Goal: Information Seeking & Learning: Learn about a topic

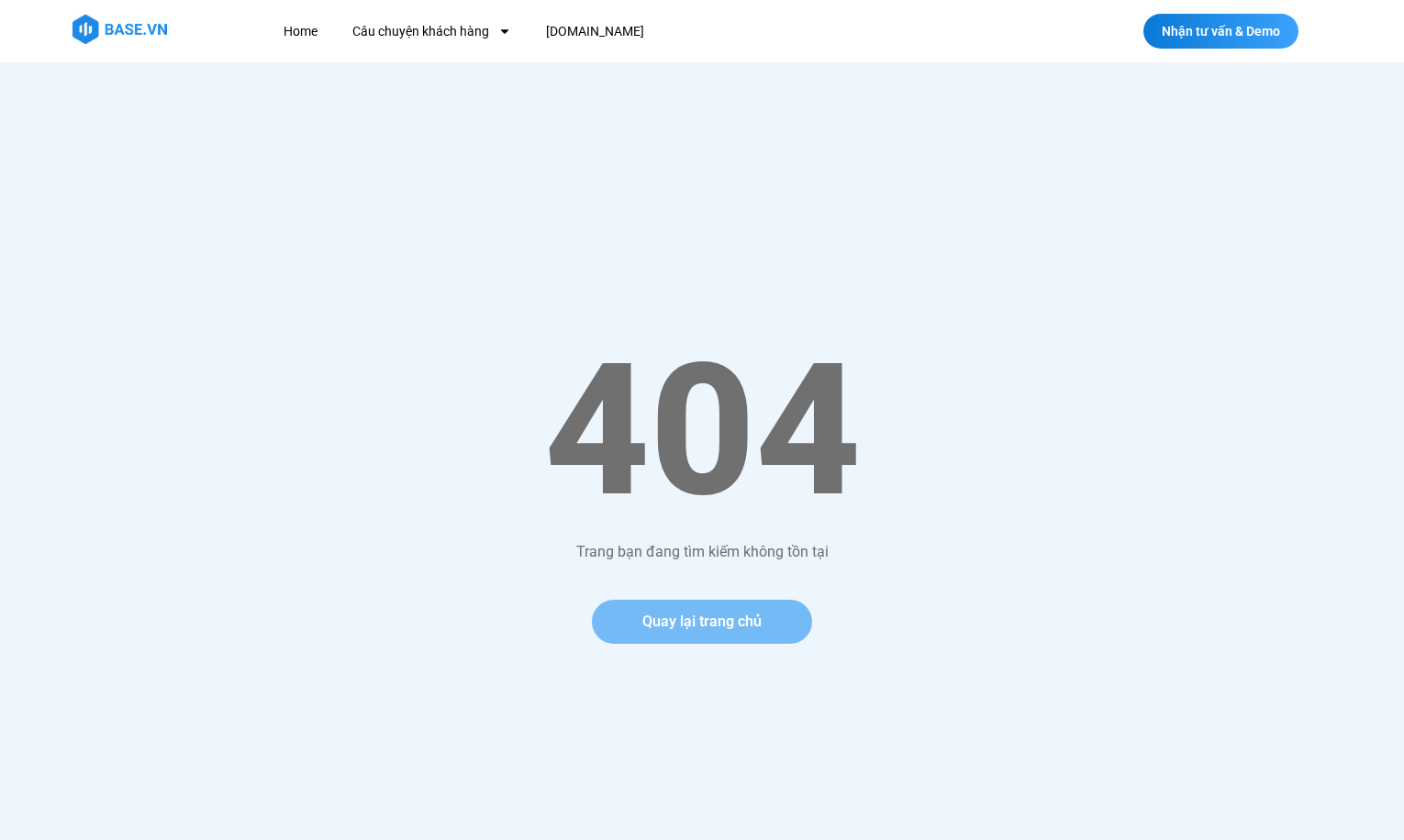
click at [690, 621] on span "Quay lại trang chủ" at bounding box center [702, 621] width 119 height 14
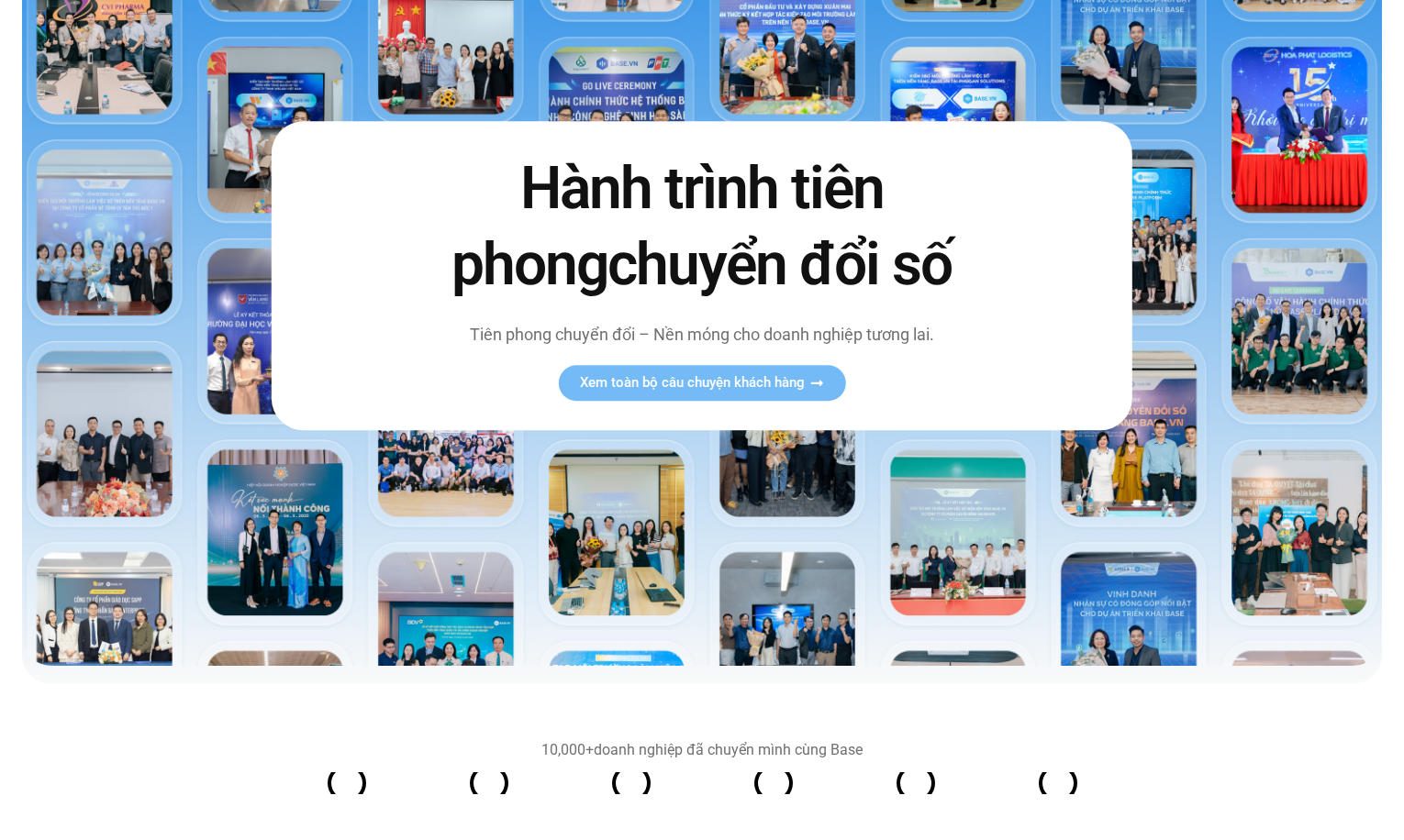
scroll to position [154, 0]
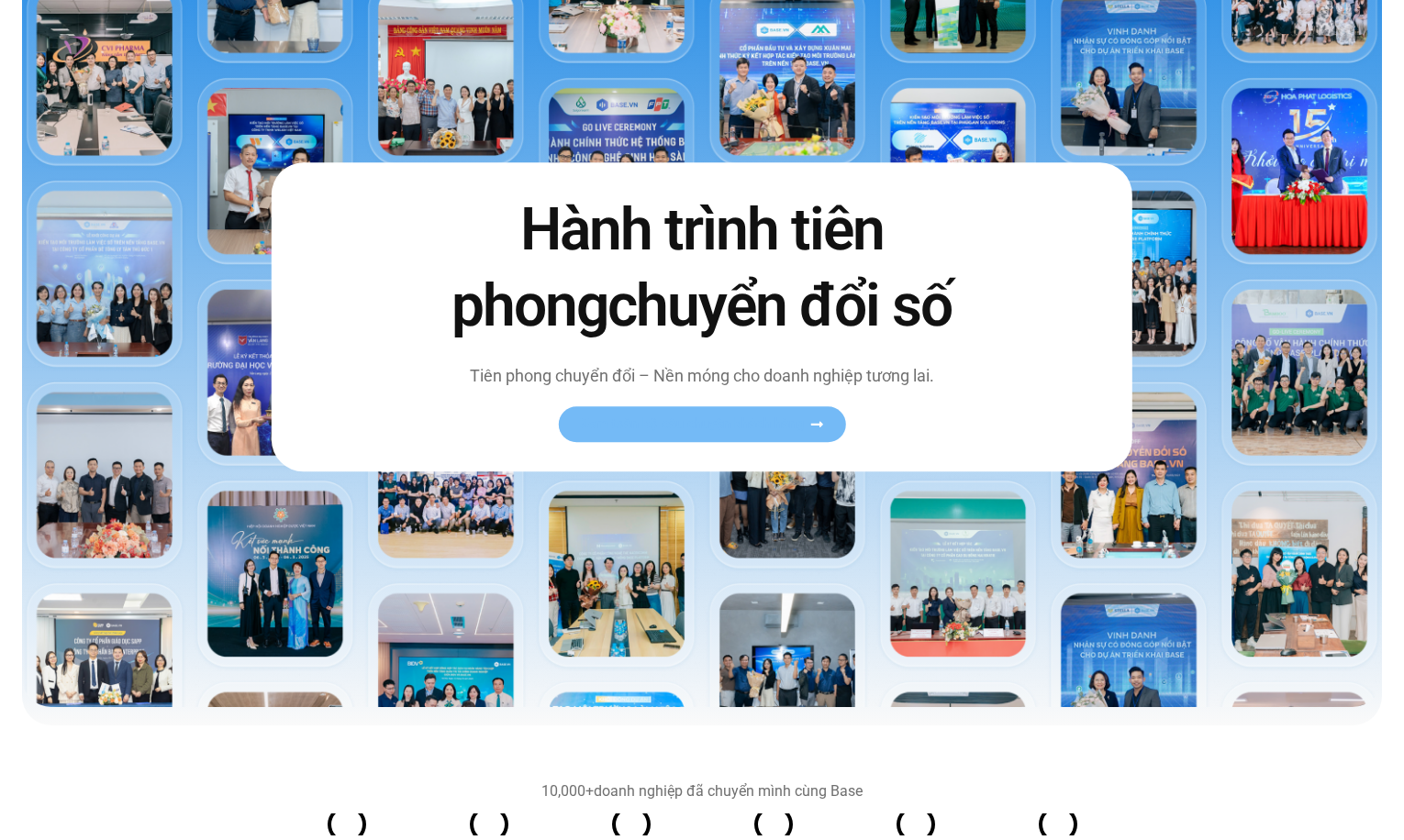
click at [656, 435] on link "Xem toàn bộ câu chuyện khách hàng" at bounding box center [701, 424] width 287 height 35
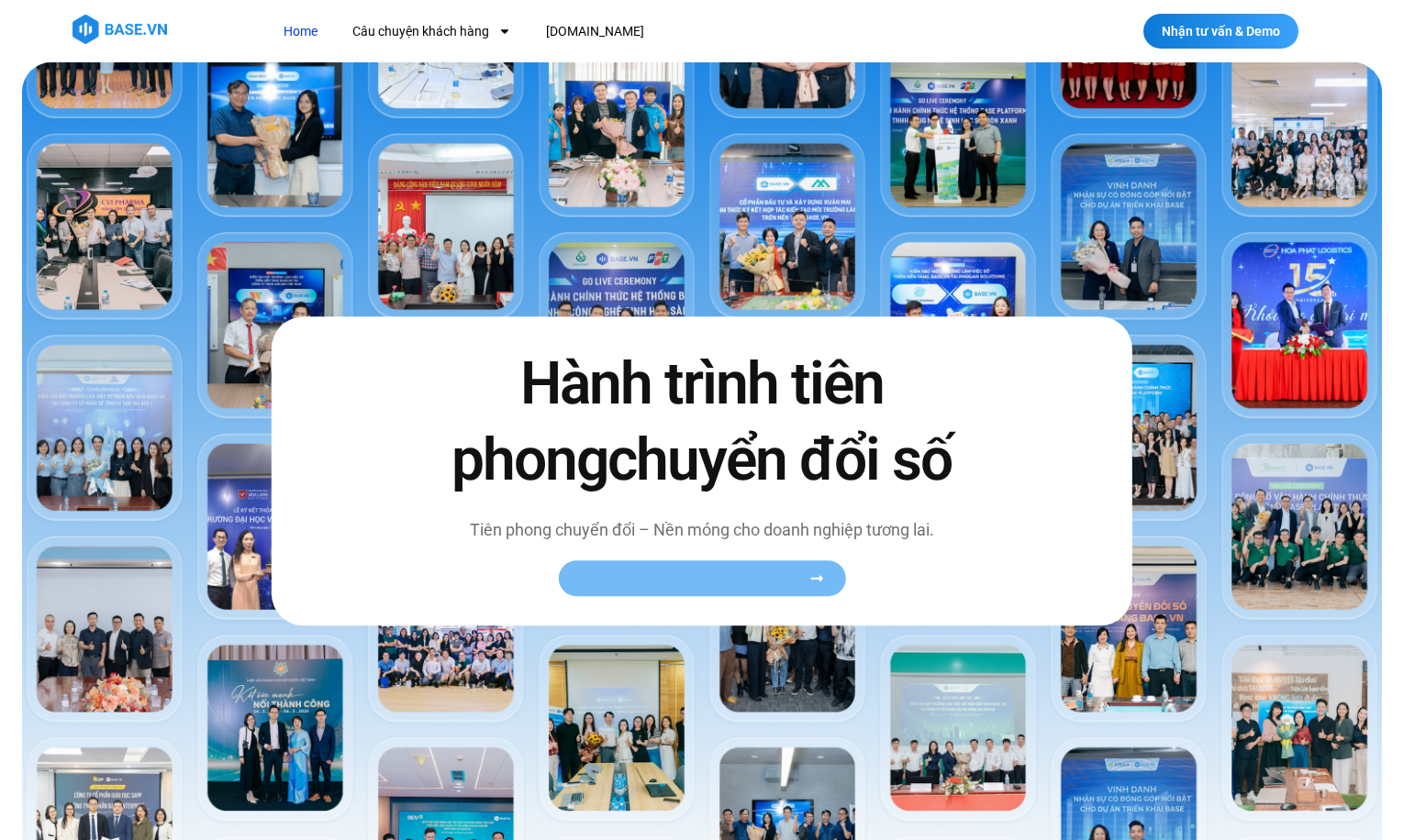
click at [614, 585] on span "Xem toàn bộ câu chuyện khách hàng" at bounding box center [691, 578] width 224 height 13
click at [796, 572] on span "Xem toàn bộ câu chuyện khách hàng" at bounding box center [691, 578] width 224 height 13
click at [766, 575] on span "Xem toàn bộ câu chuyện khách hàng" at bounding box center [691, 578] width 224 height 13
click at [645, 585] on span "Xem toàn bộ câu chuyện khách hàng" at bounding box center [691, 578] width 224 height 13
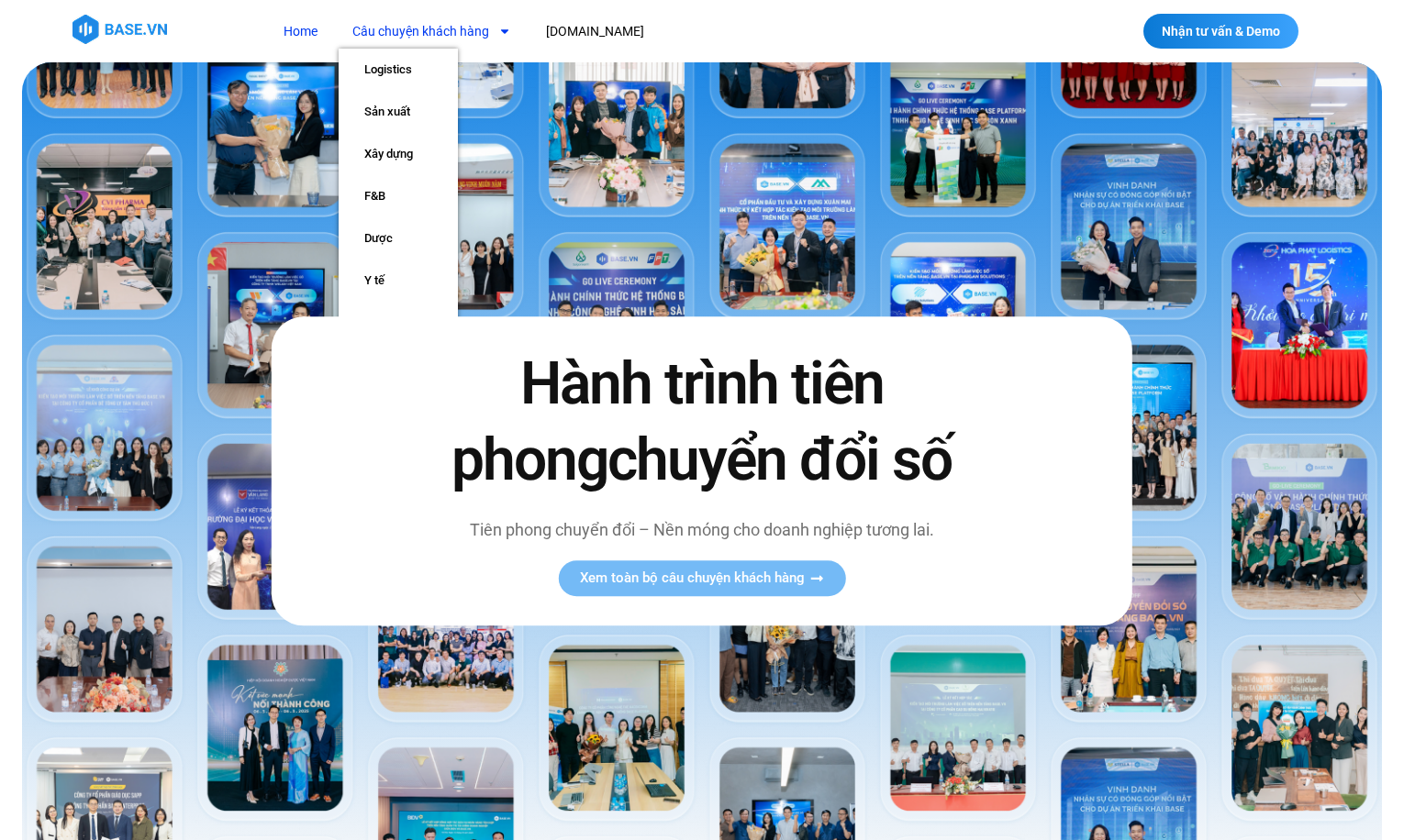
click at [395, 35] on link "Câu chuyện khách hàng" at bounding box center [431, 32] width 186 height 34
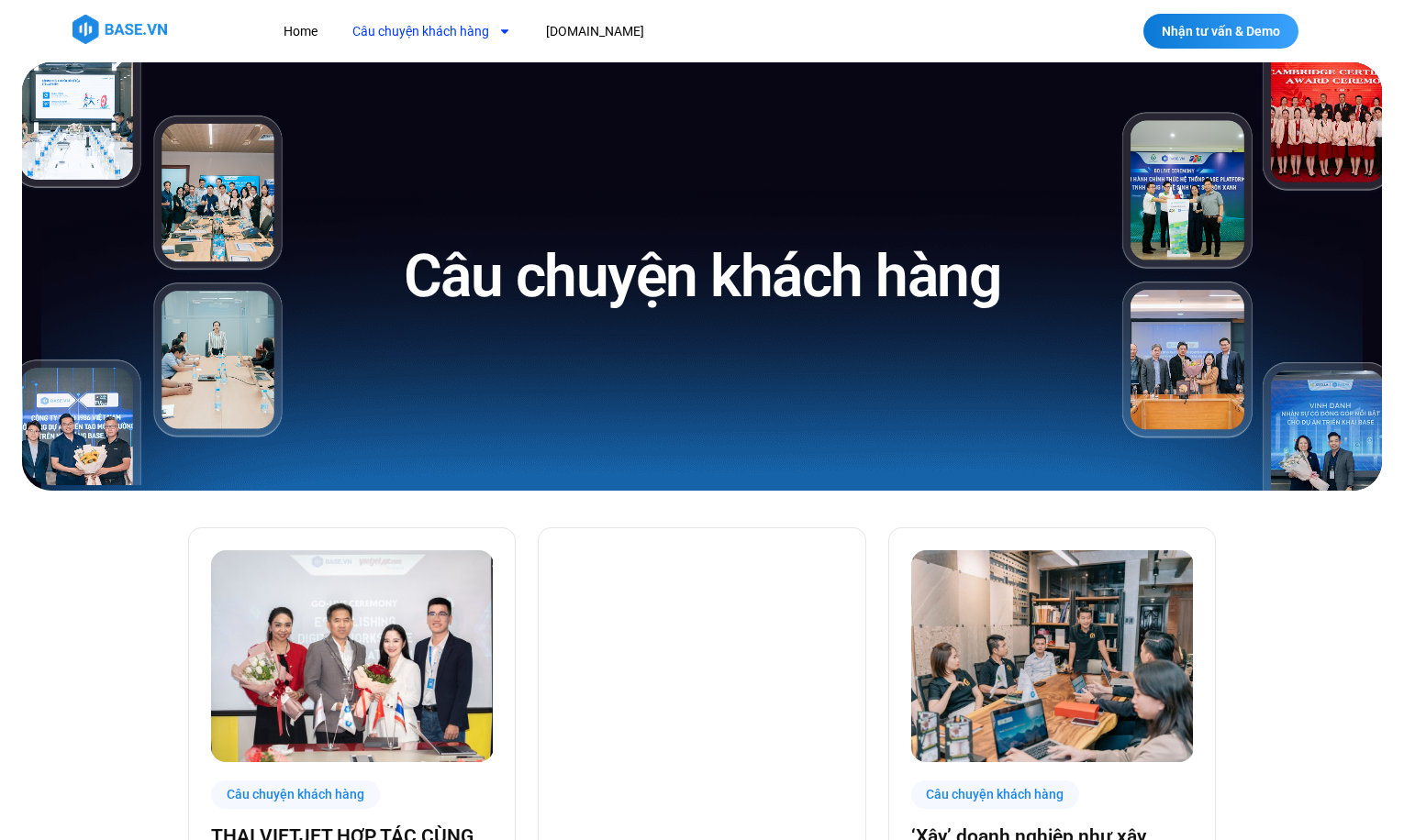
click at [395, 35] on link "Câu chuyện khách hàng" at bounding box center [431, 32] width 186 height 34
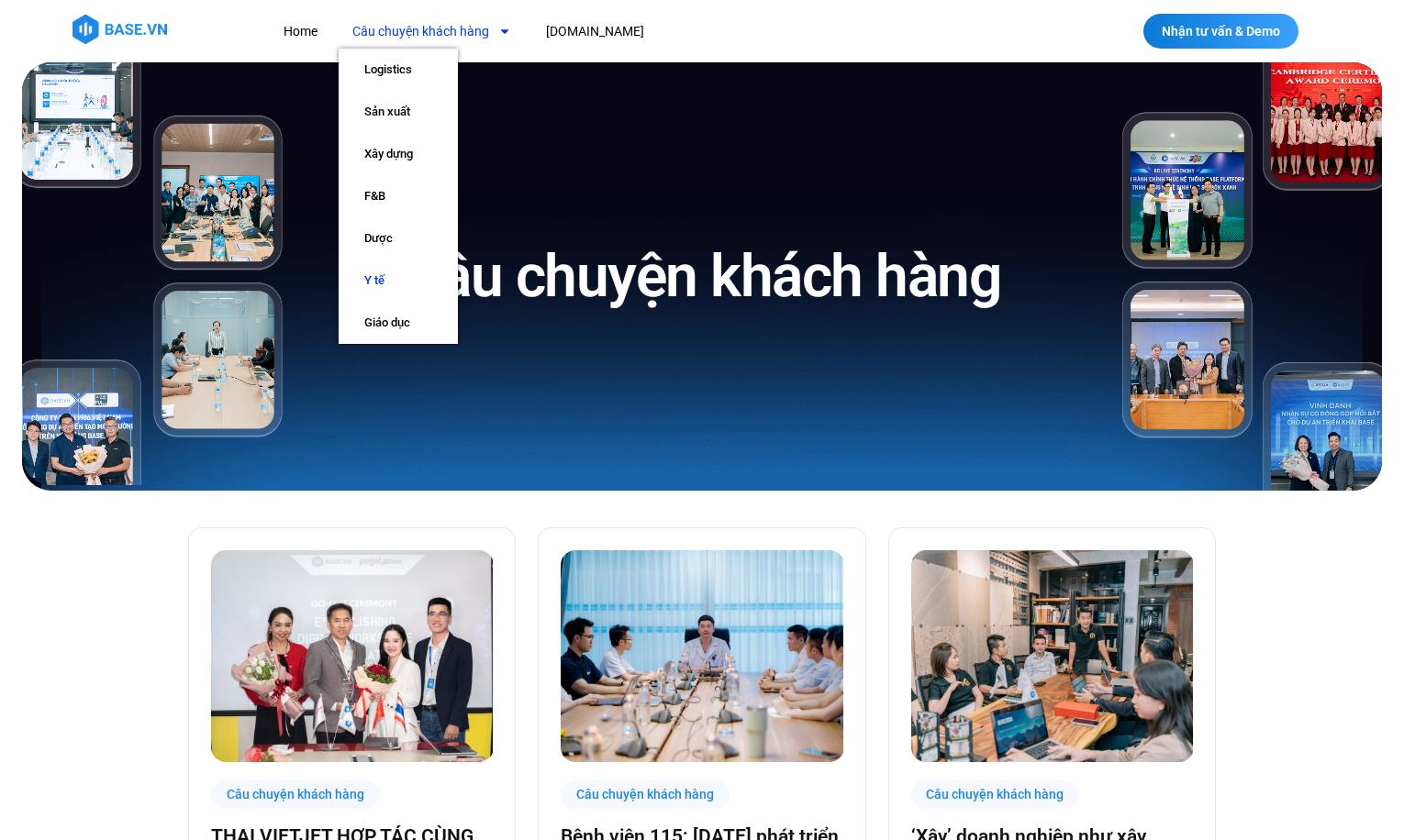
click at [359, 275] on link "Y tế" at bounding box center [398, 281] width 119 height 42
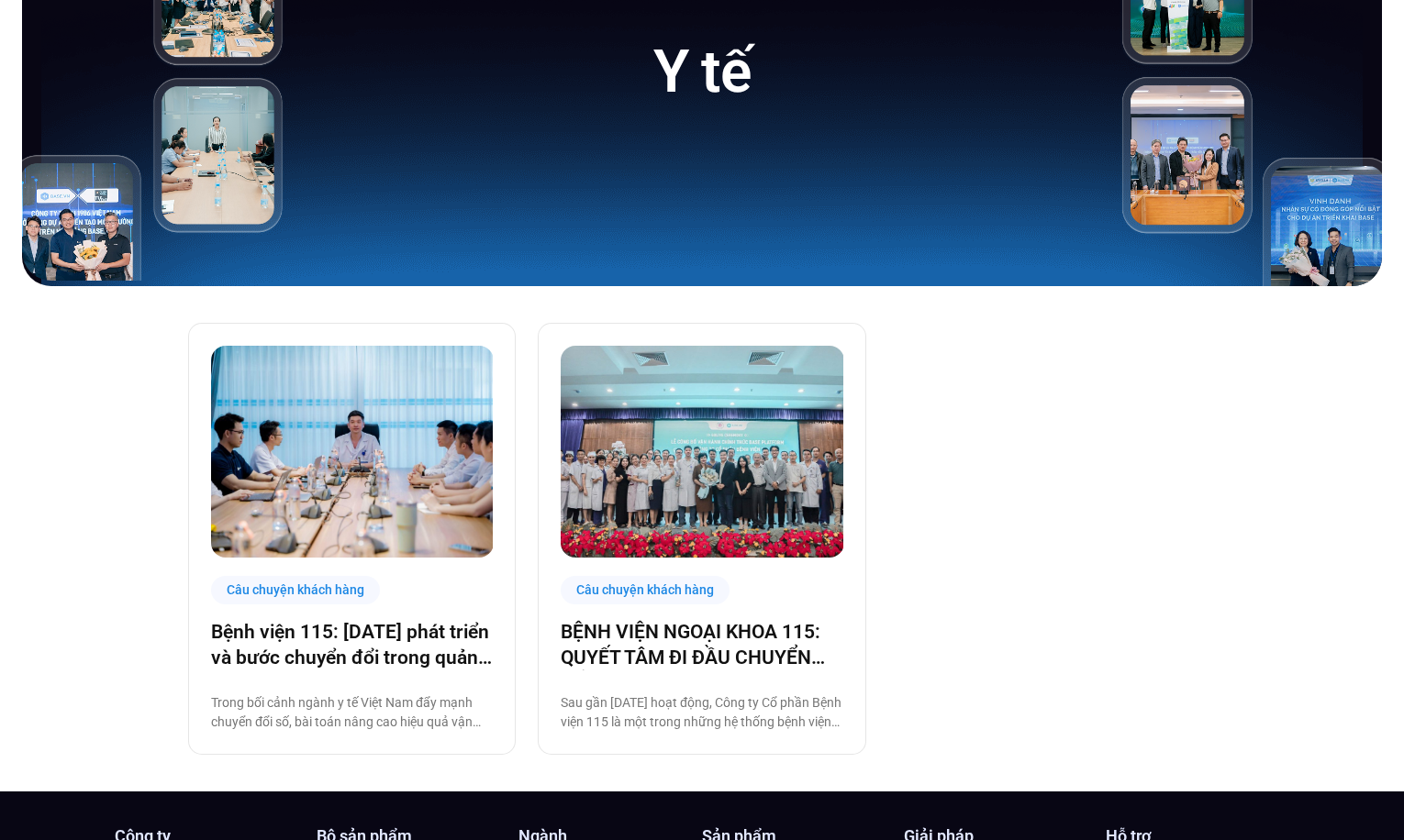
scroll to position [200, 0]
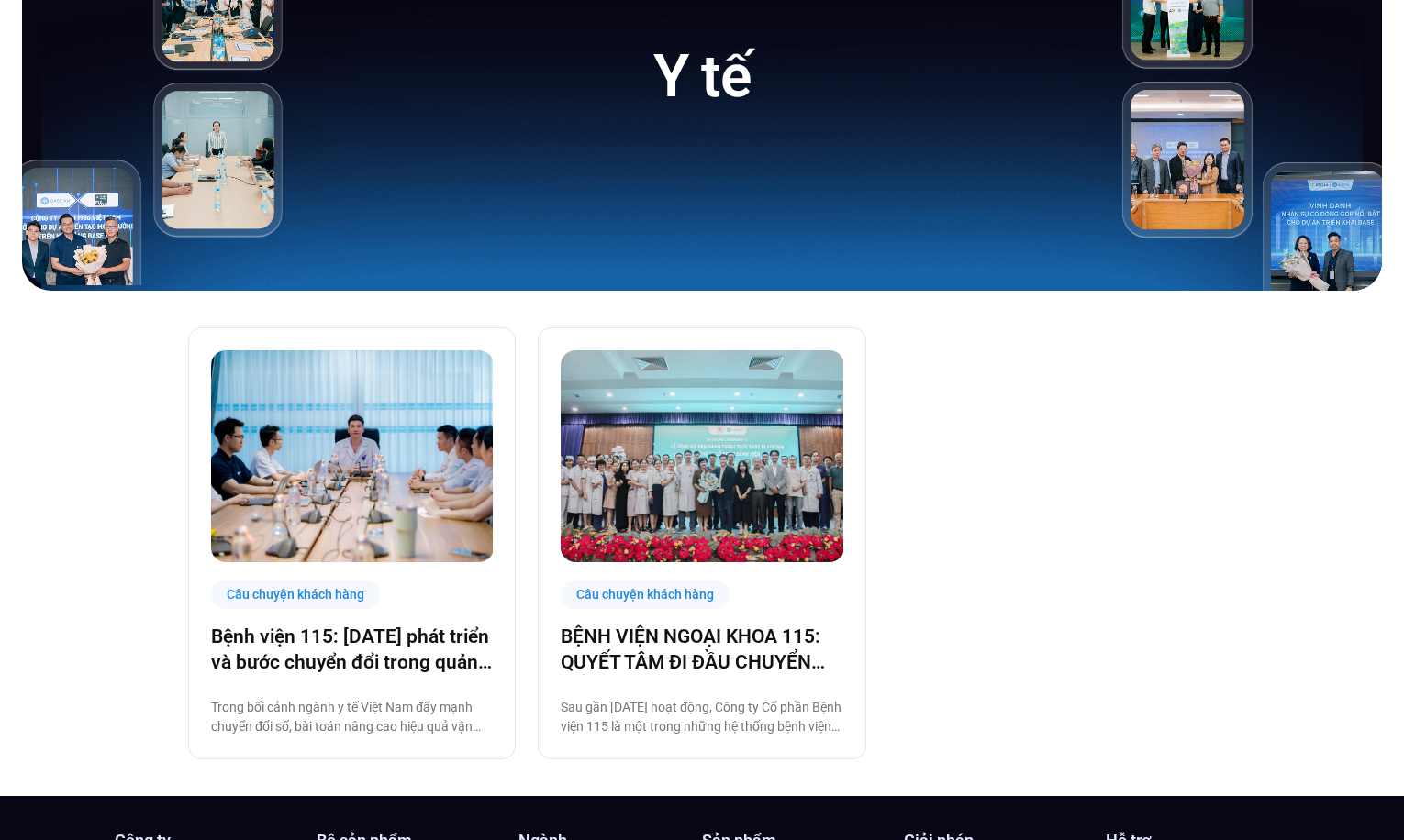
click at [364, 447] on img at bounding box center [352, 456] width 283 height 212
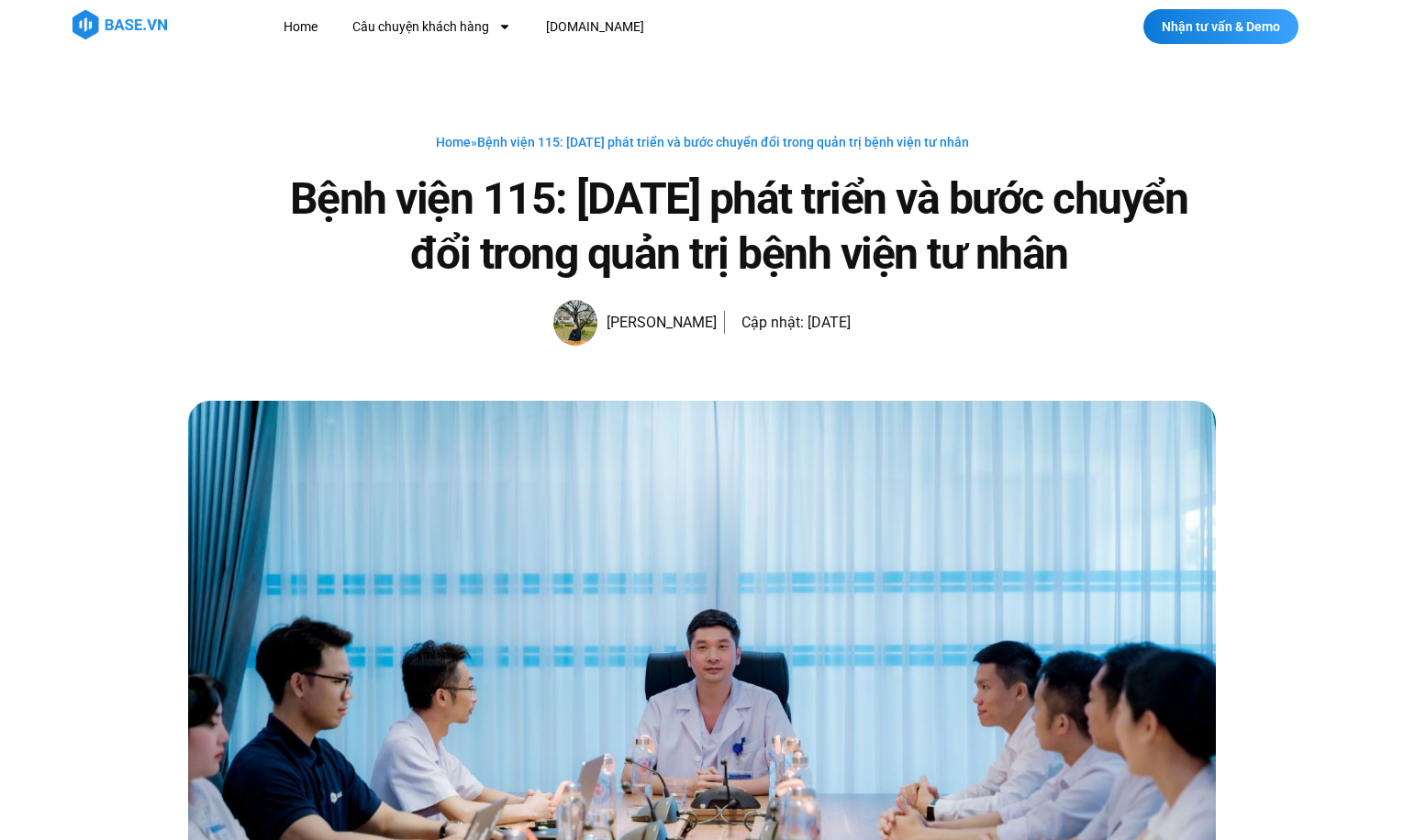
scroll to position [7, 0]
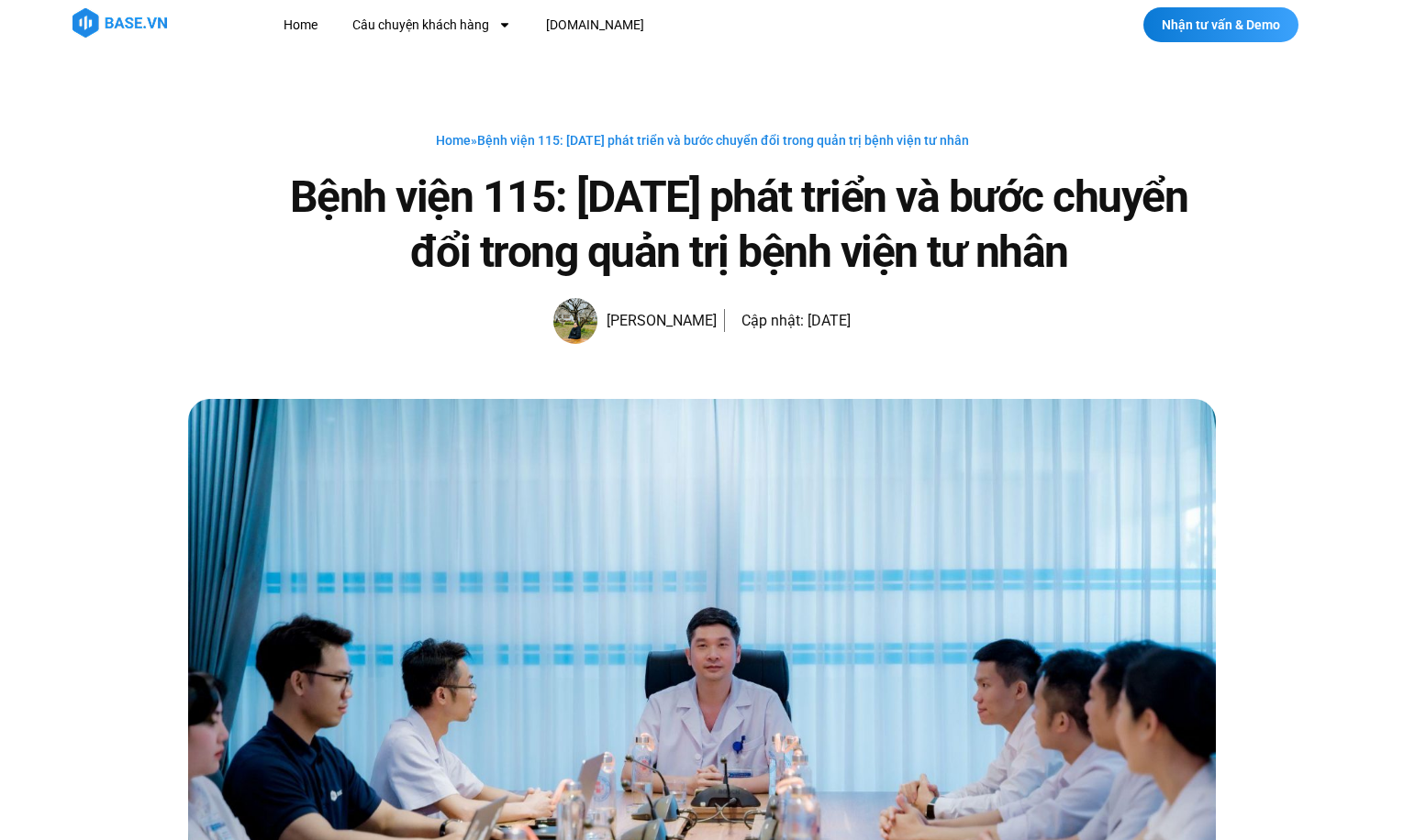
click at [780, 4] on div at bounding box center [702, 24] width 1404 height 62
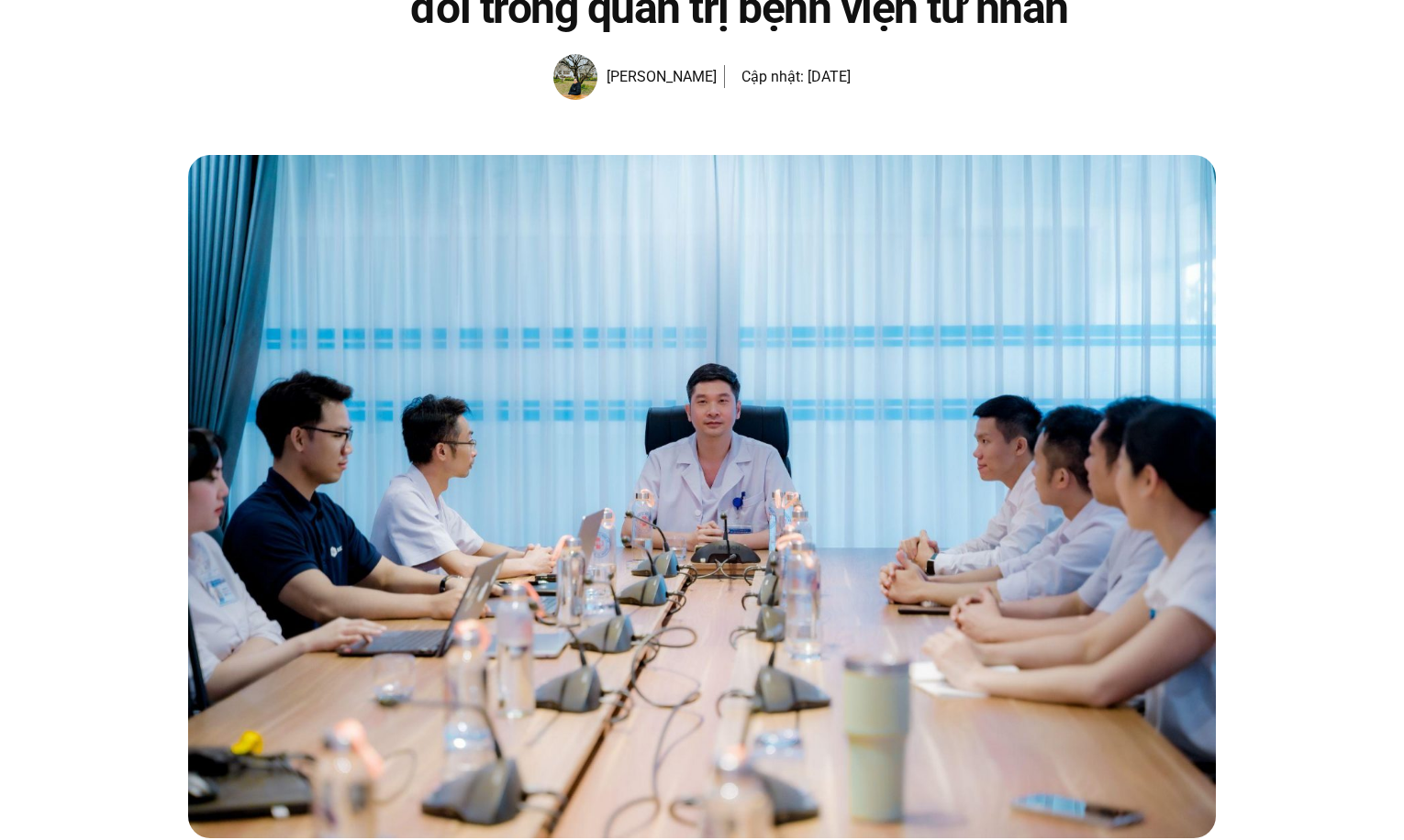
scroll to position [359, 0]
